Goal: Task Accomplishment & Management: Use online tool/utility

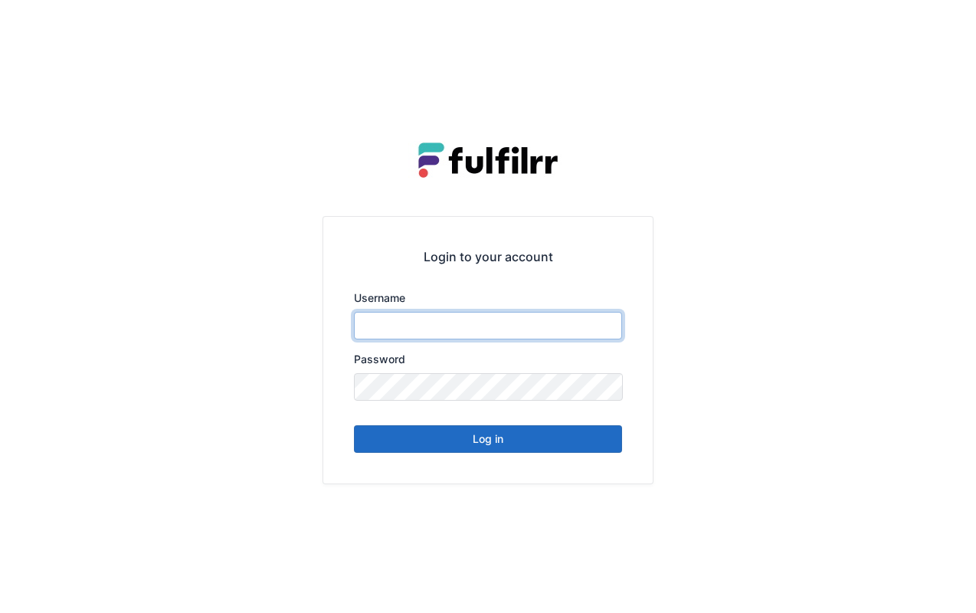
type input "*******"
click at [709, 112] on div "Login to your account Username ******* Password Log in" at bounding box center [488, 306] width 976 height 613
click at [491, 445] on button "Log in" at bounding box center [488, 439] width 268 height 28
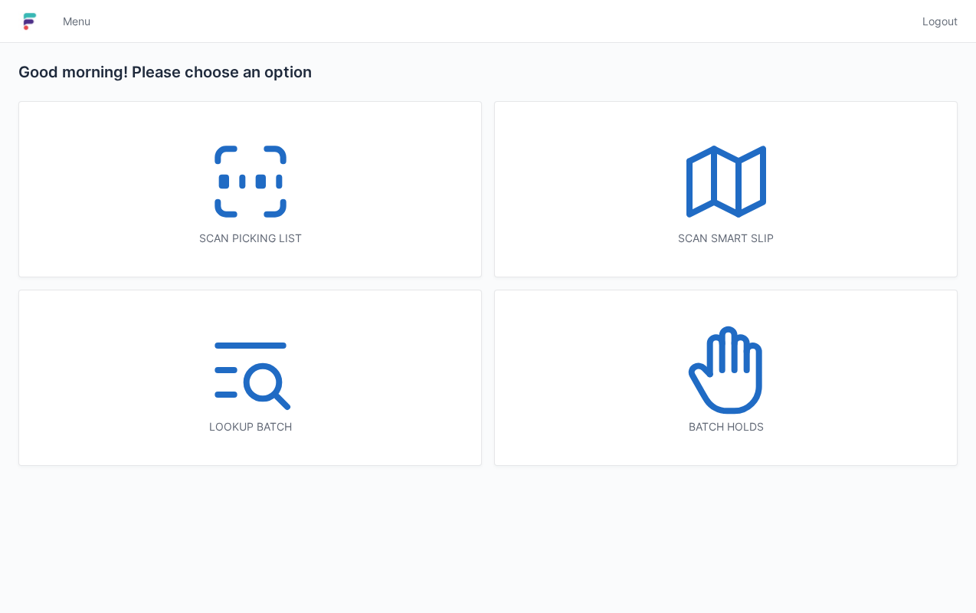
click at [499, 114] on div "Scan smart slip" at bounding box center [726, 189] width 462 height 175
click at [245, 185] on icon at bounding box center [250, 182] width 98 height 98
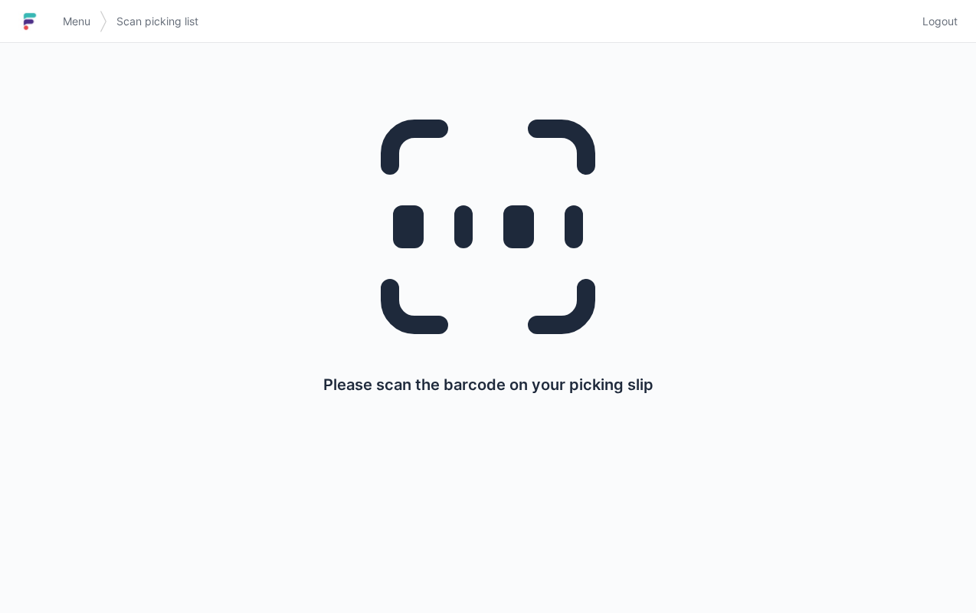
click at [964, 471] on div "Please scan the barcode on your picking slip" at bounding box center [488, 328] width 976 height 570
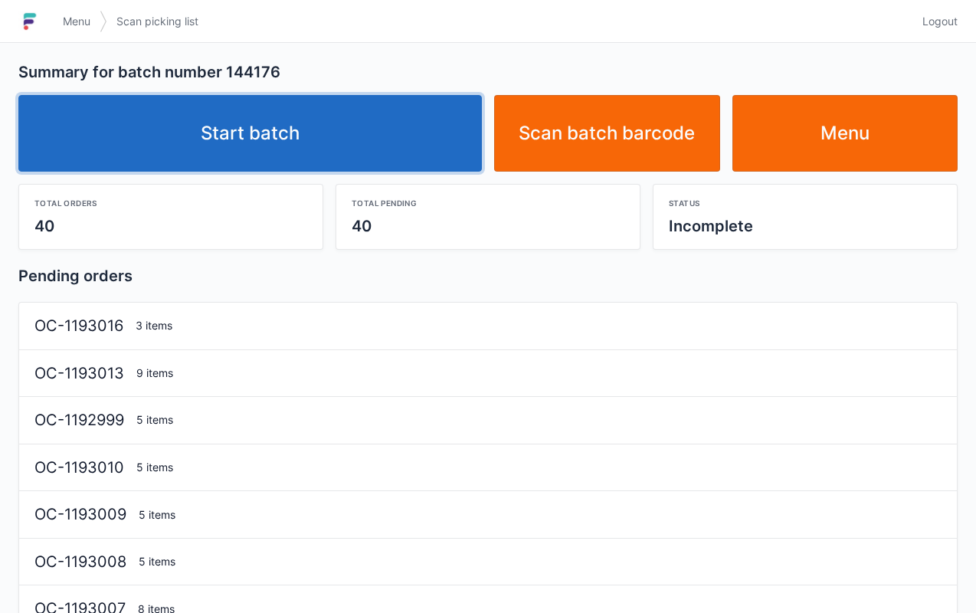
click at [368, 147] on link "Start batch" at bounding box center [249, 133] width 463 height 77
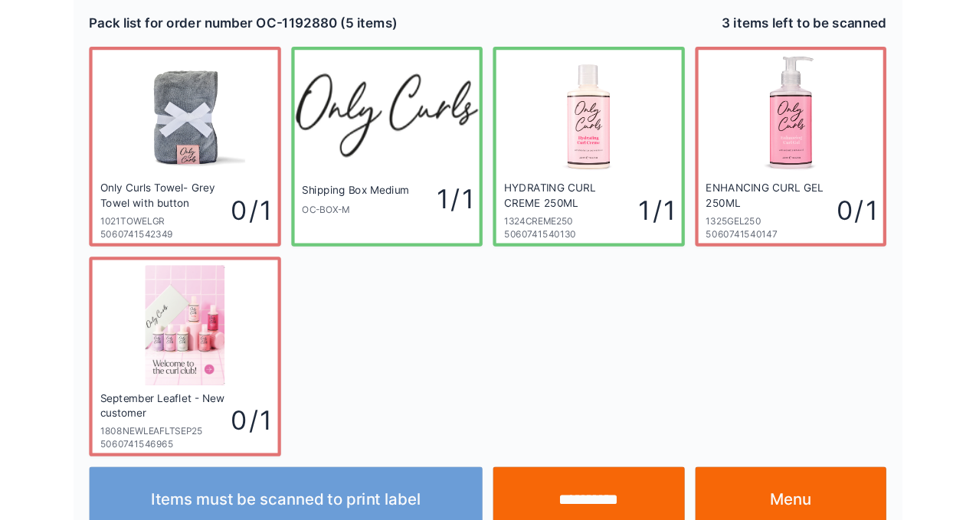
scroll to position [28, 0]
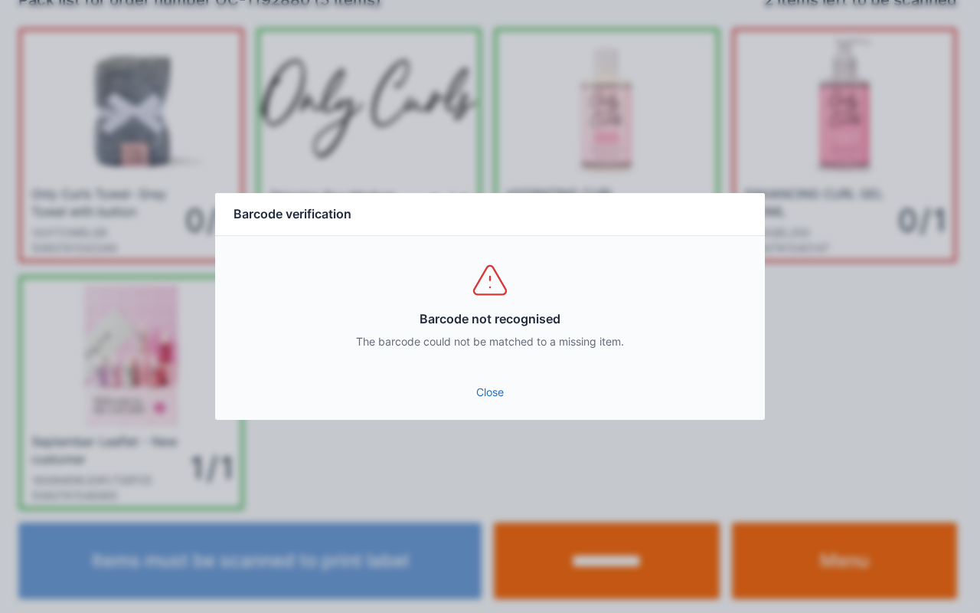
click at [505, 390] on link "Close" at bounding box center [489, 392] width 525 height 28
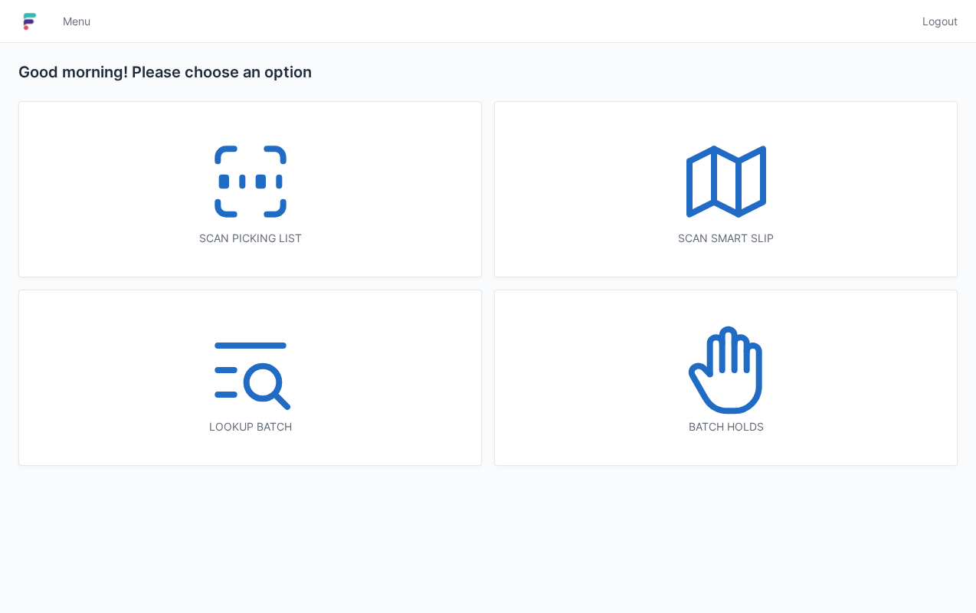
click at [264, 198] on icon at bounding box center [250, 182] width 98 height 98
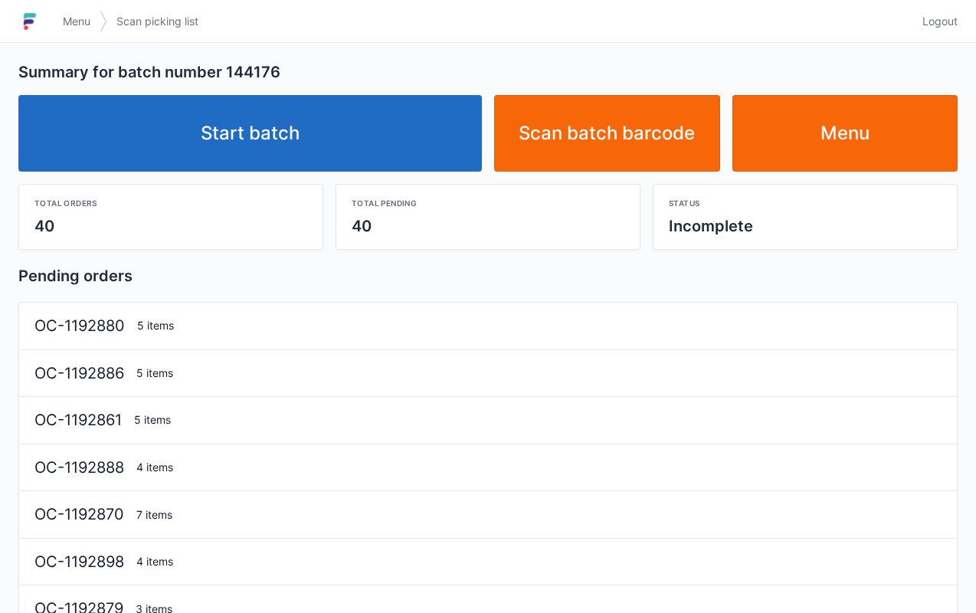
click at [354, 123] on link "Start batch" at bounding box center [249, 133] width 463 height 77
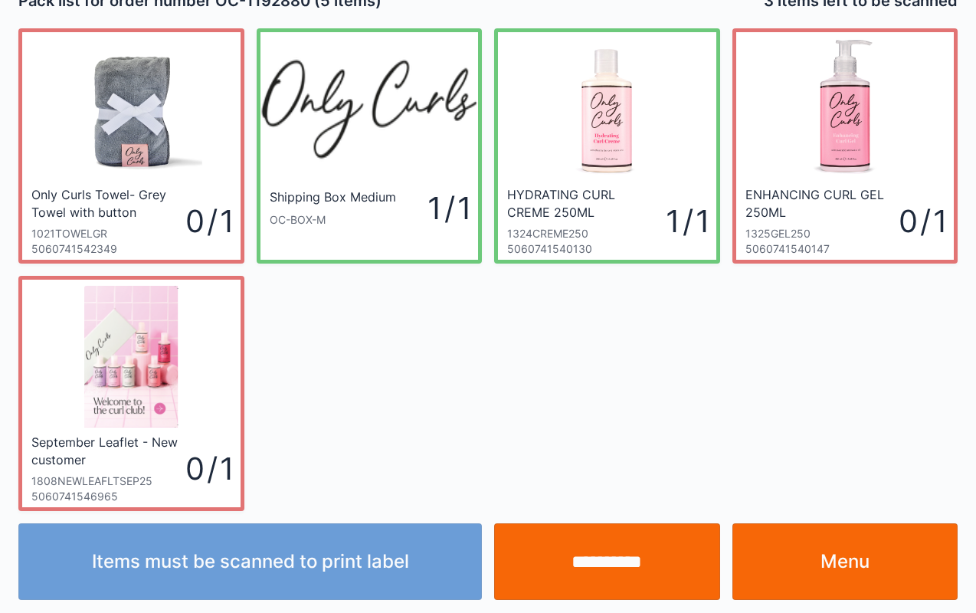
scroll to position [28, 0]
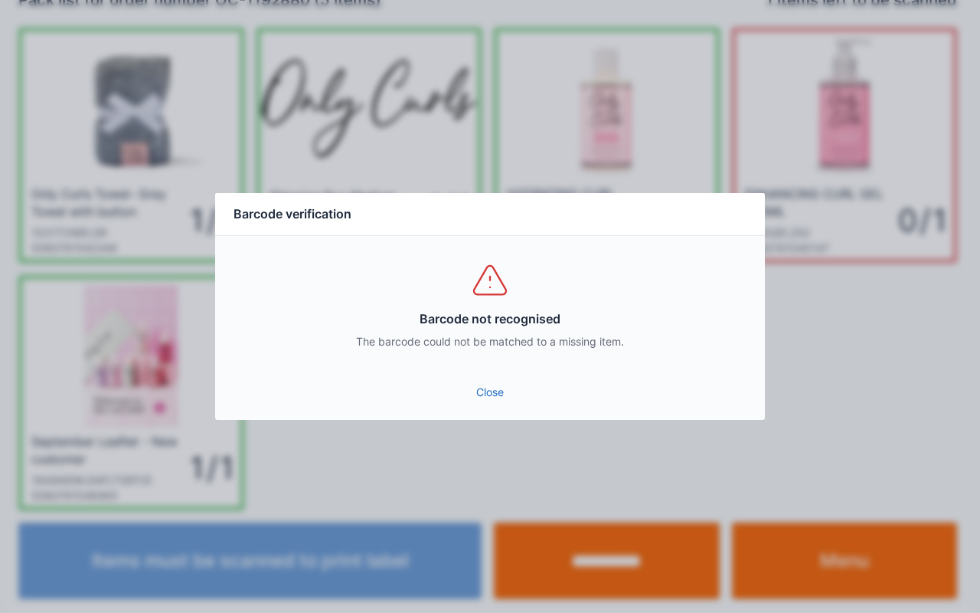
click at [490, 404] on link "Close" at bounding box center [489, 392] width 525 height 28
